Goal: Task Accomplishment & Management: Complete application form

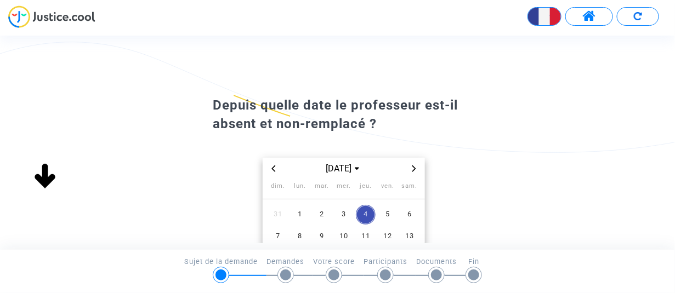
scroll to position [55, 0]
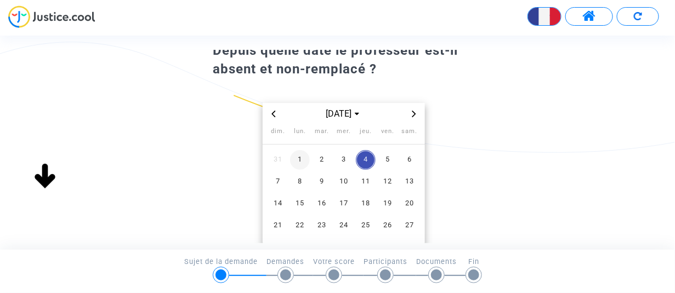
click at [305, 157] on span "1" at bounding box center [300, 160] width 20 height 20
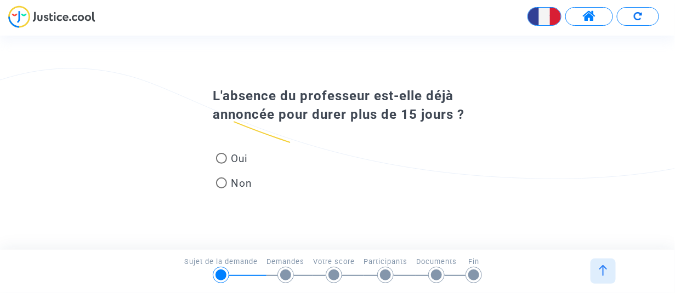
click at [220, 187] on span at bounding box center [221, 183] width 11 height 11
click at [221, 189] on input "Non" at bounding box center [221, 189] width 1 height 1
radio input "true"
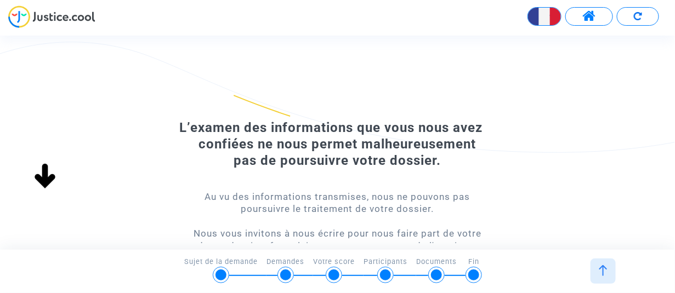
scroll to position [0, 0]
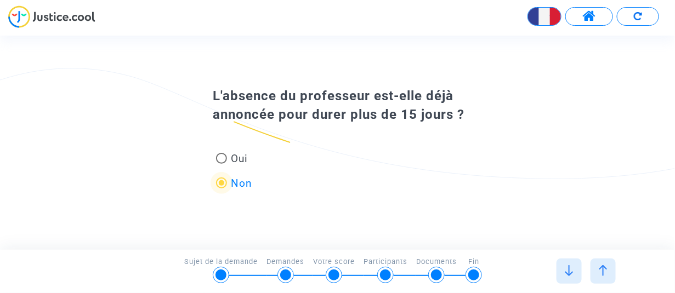
click at [221, 156] on span at bounding box center [221, 158] width 11 height 11
click at [221, 164] on input "Oui" at bounding box center [221, 164] width 1 height 1
radio input "true"
